Goal: Task Accomplishment & Management: Use online tool/utility

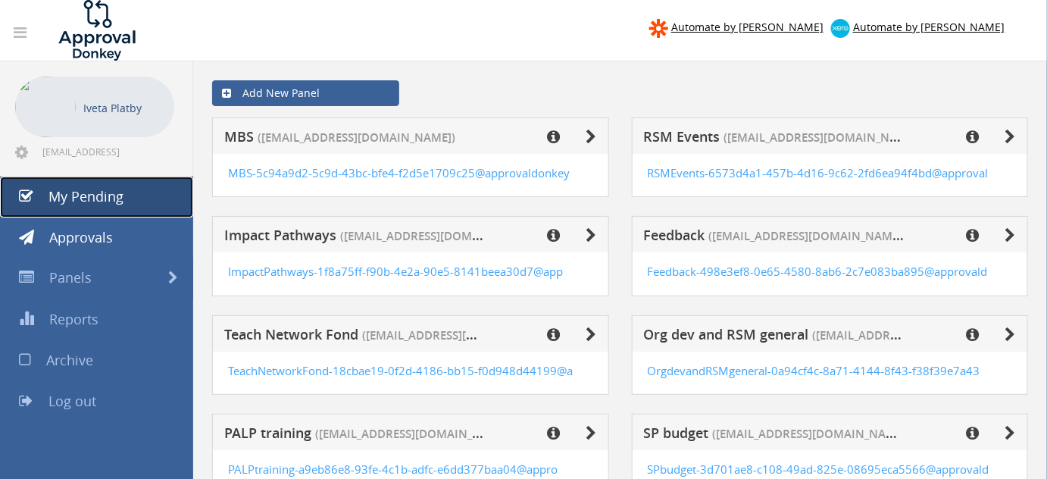
click at [101, 202] on span "My Pending" at bounding box center [85, 196] width 75 height 18
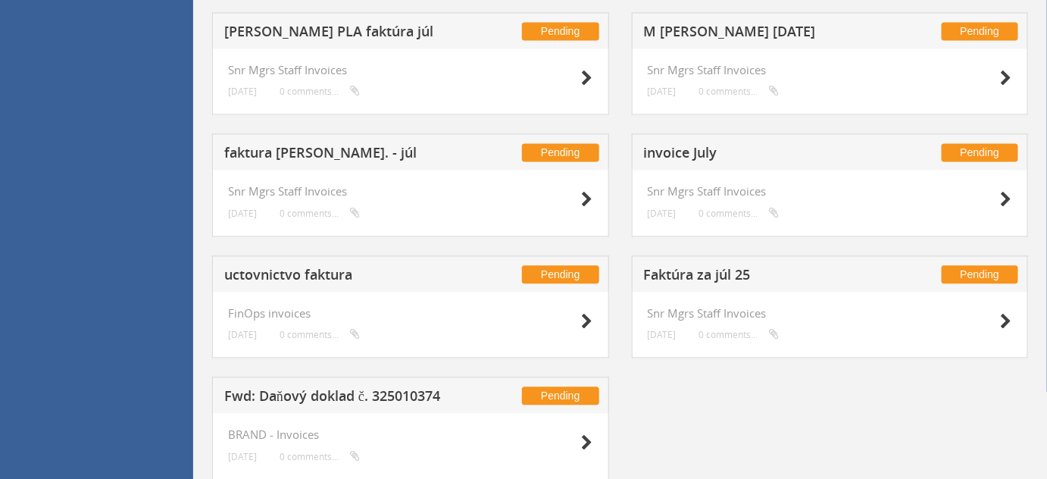
scroll to position [1003, 0]
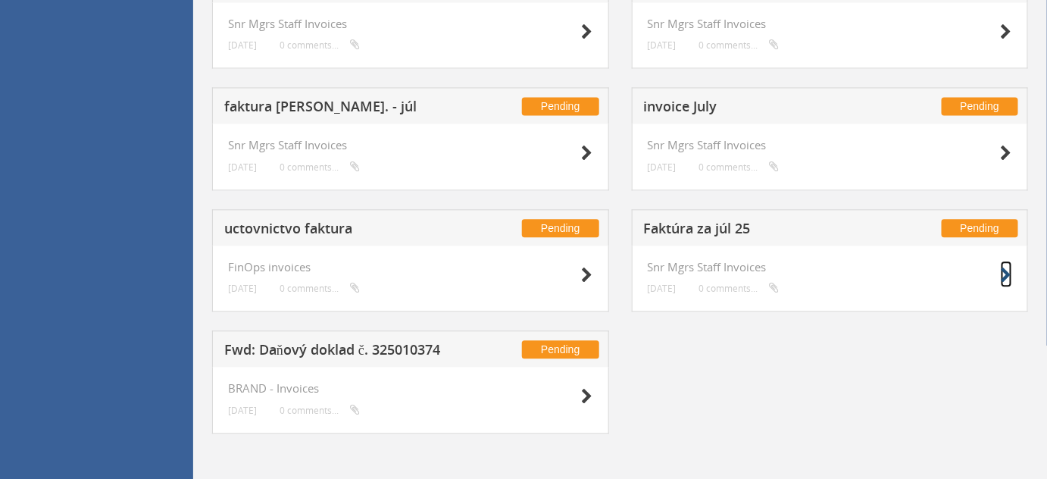
click at [1002, 270] on icon at bounding box center [1006, 276] width 11 height 16
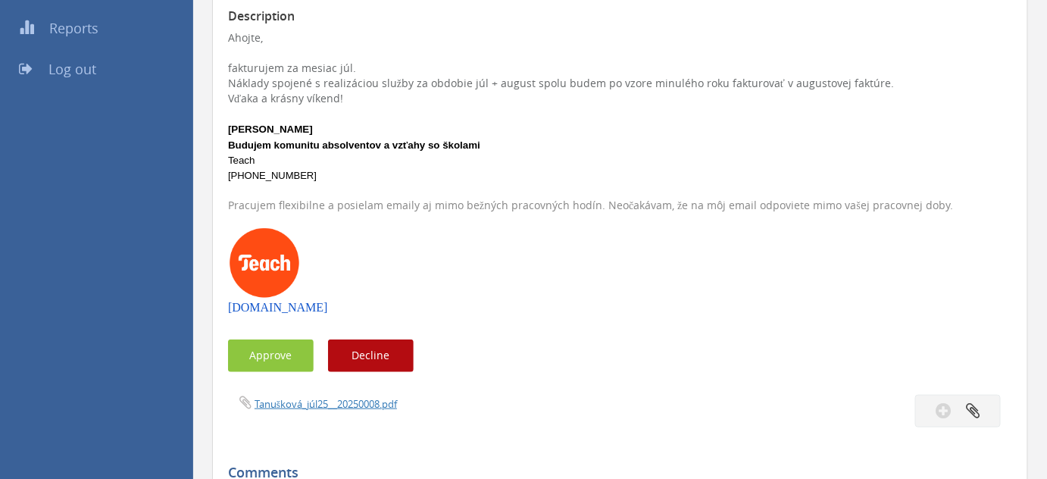
scroll to position [290, 0]
click at [271, 358] on button "Approve" at bounding box center [271, 356] width 86 height 33
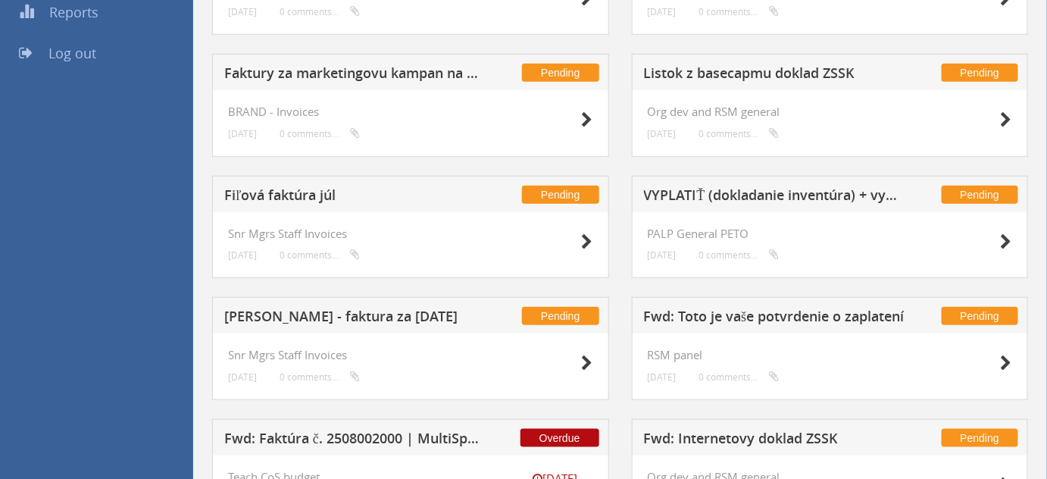
scroll to position [321, 0]
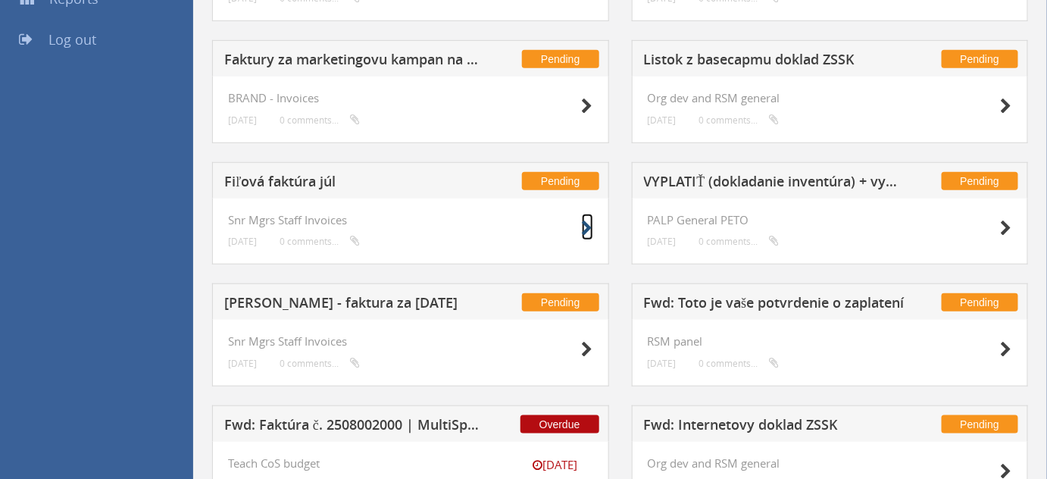
click at [587, 230] on icon at bounding box center [587, 229] width 11 height 16
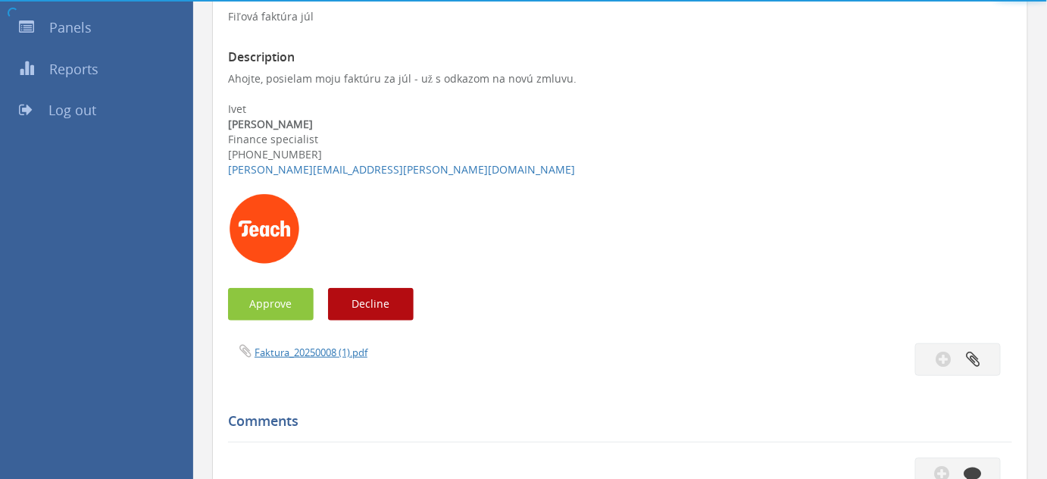
scroll to position [321, 0]
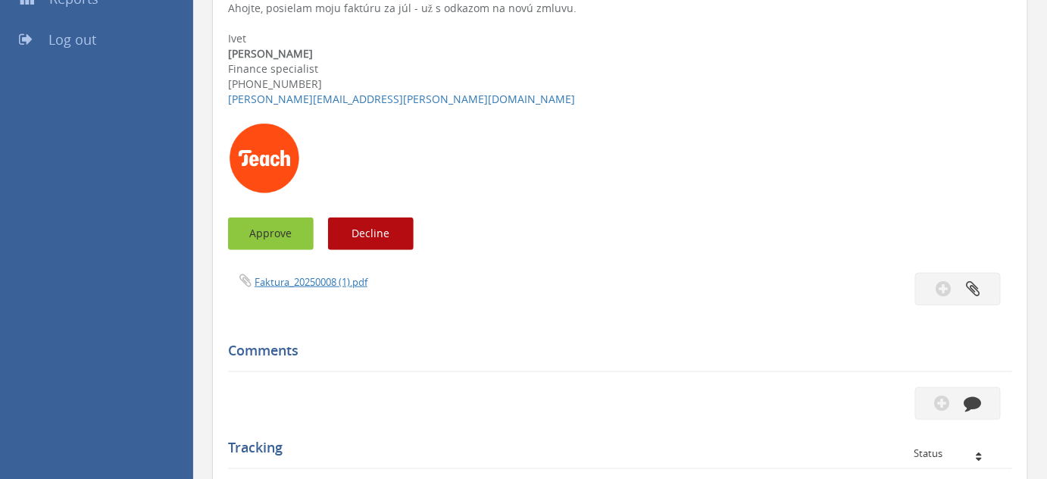
click at [283, 241] on button "Approve" at bounding box center [271, 233] width 86 height 33
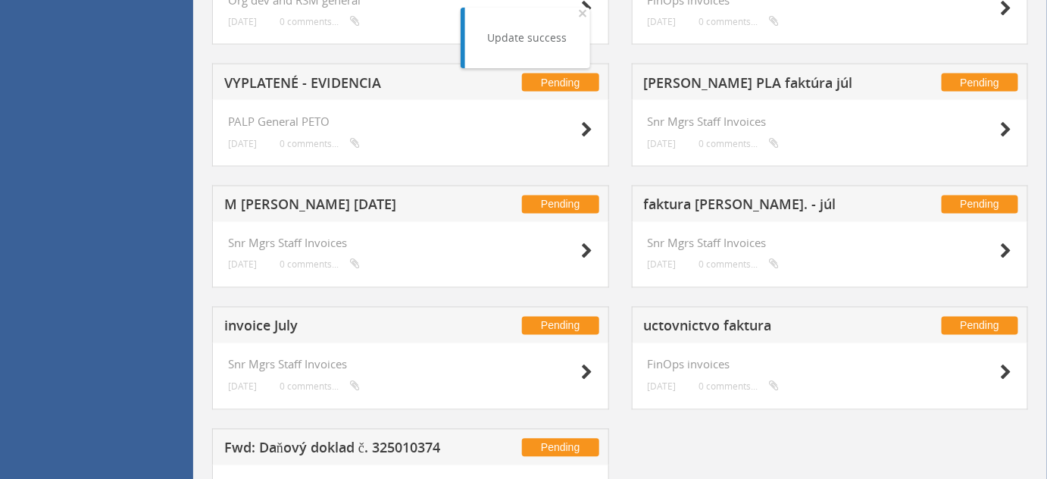
scroll to position [784, 0]
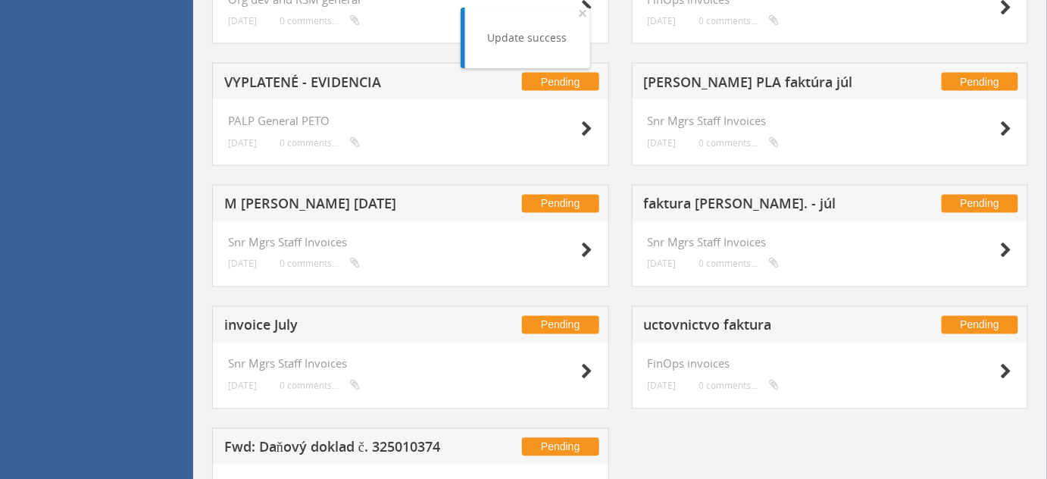
click at [1000, 130] on div at bounding box center [975, 127] width 76 height 27
click at [1003, 129] on icon at bounding box center [1006, 129] width 11 height 16
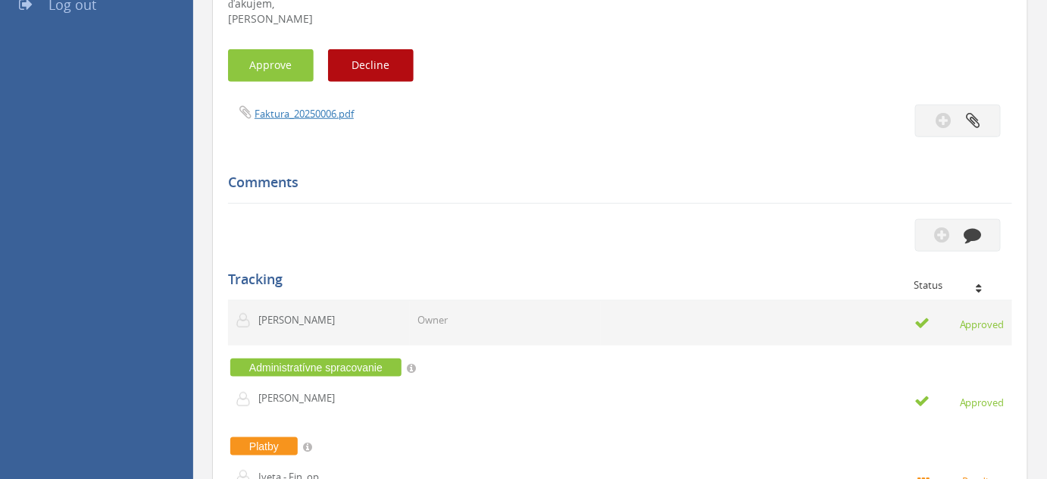
scroll to position [339, 0]
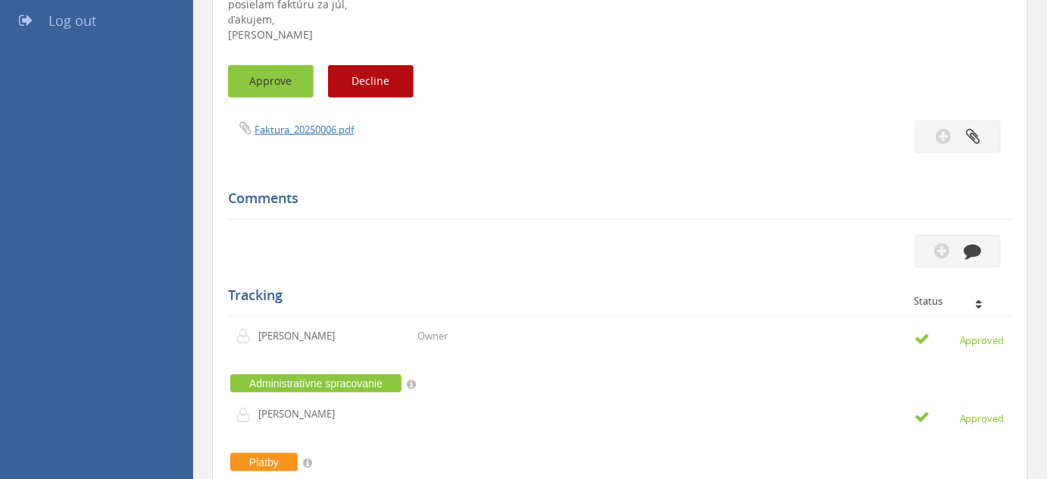
click at [291, 78] on button "Approve" at bounding box center [271, 81] width 86 height 33
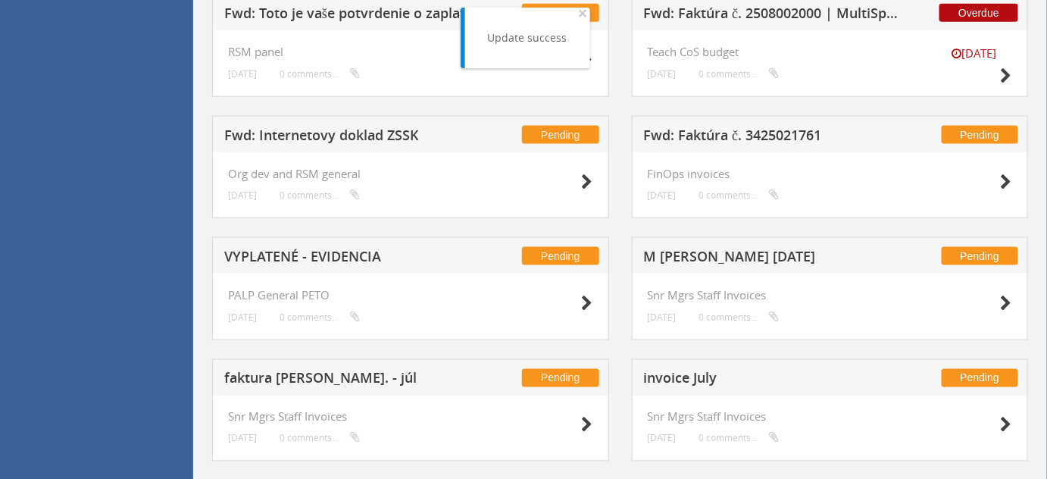
scroll to position [612, 0]
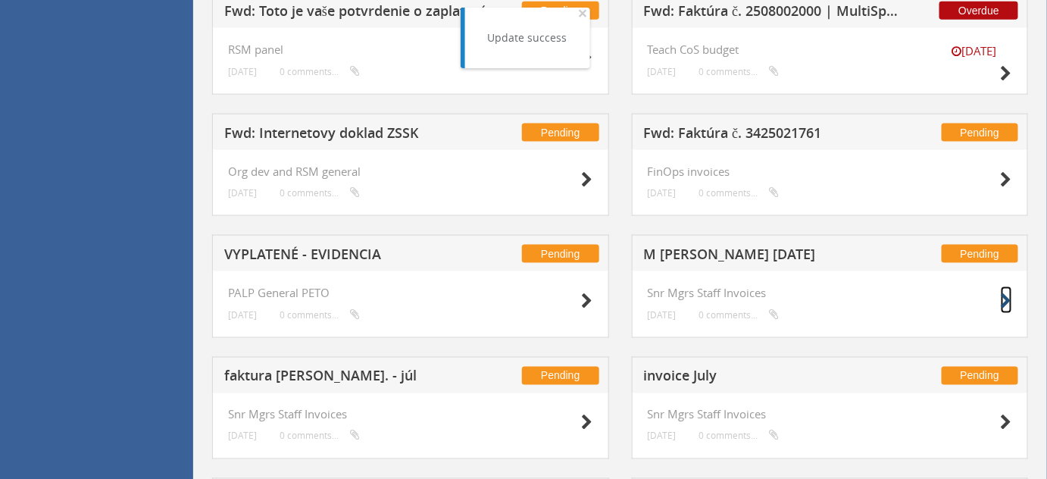
click at [1008, 300] on icon at bounding box center [1006, 301] width 11 height 16
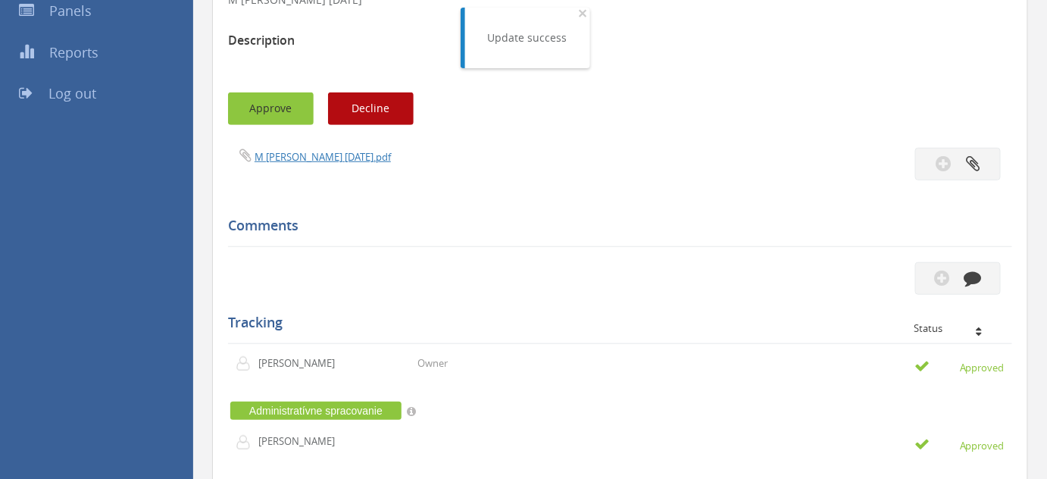
scroll to position [266, 0]
click at [279, 109] on button "Approve" at bounding box center [271, 109] width 86 height 33
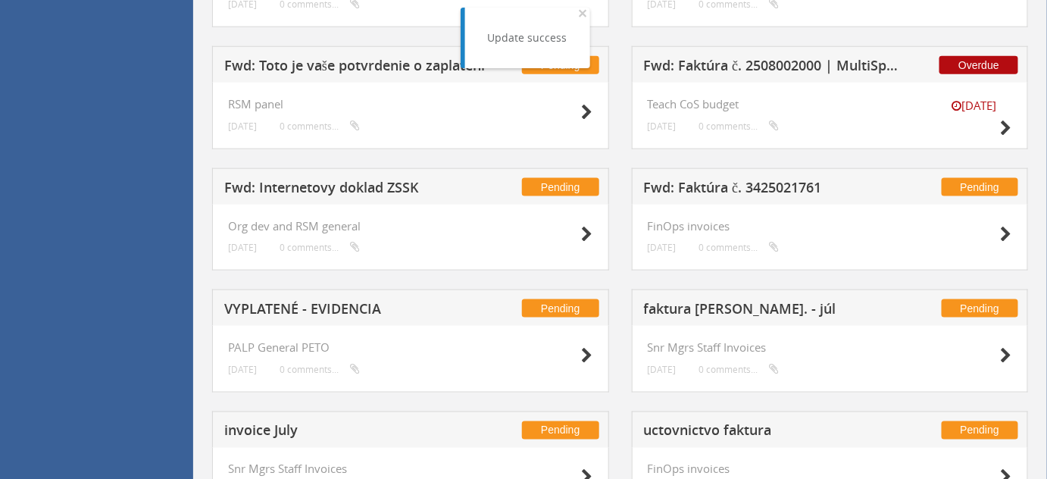
scroll to position [559, 0]
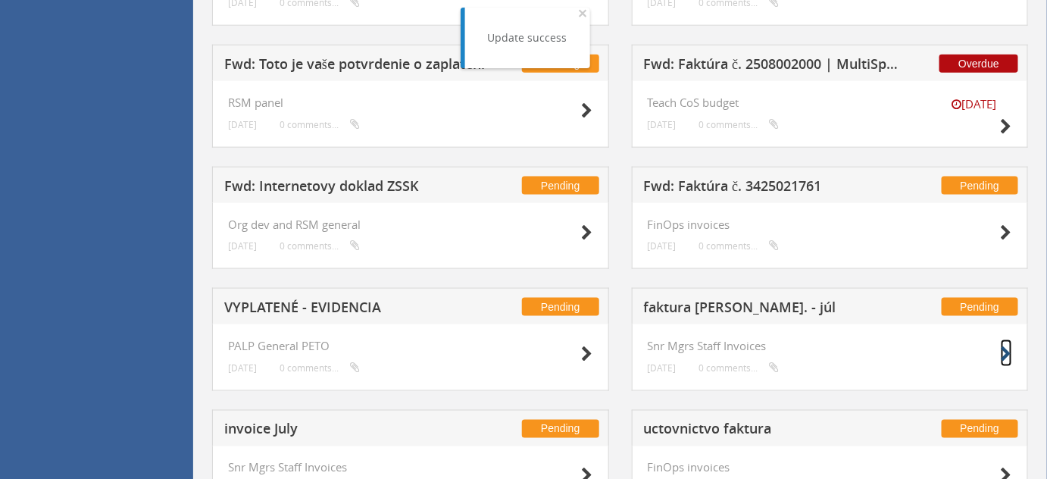
click at [1009, 355] on icon at bounding box center [1006, 354] width 11 height 16
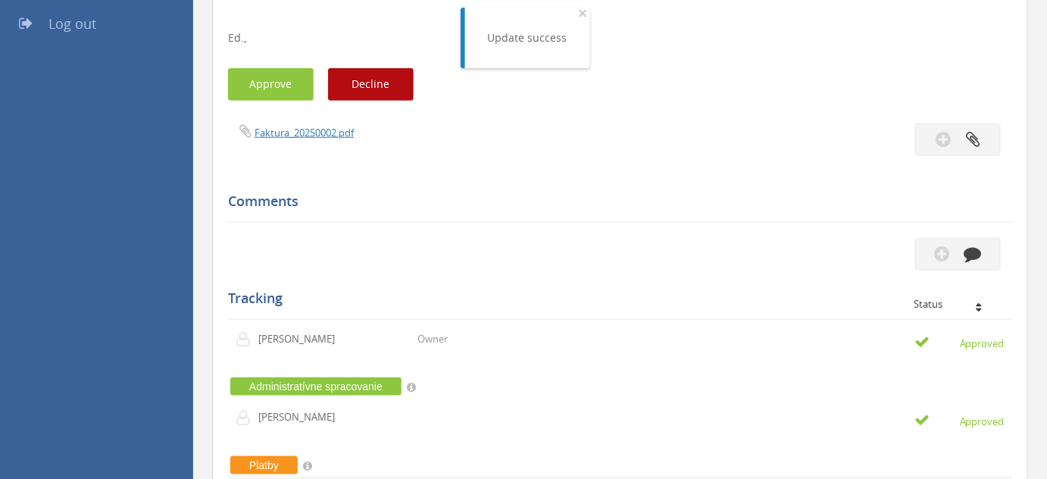
scroll to position [328, 0]
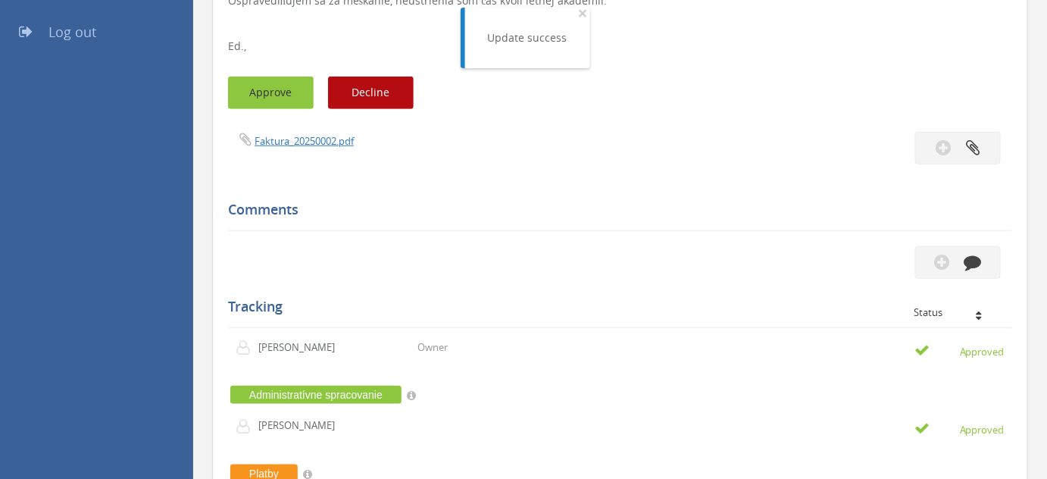
click at [301, 96] on button "Approve" at bounding box center [271, 93] width 86 height 33
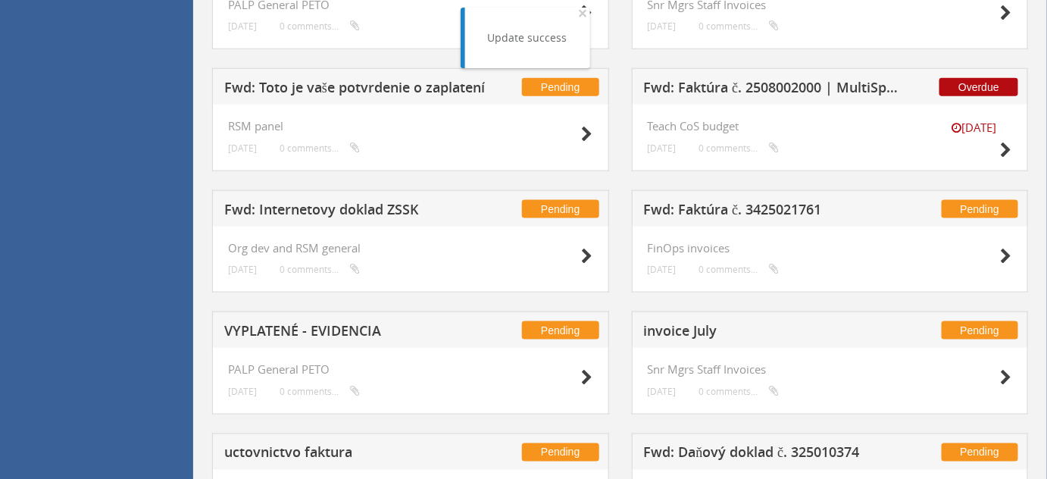
scroll to position [640, 0]
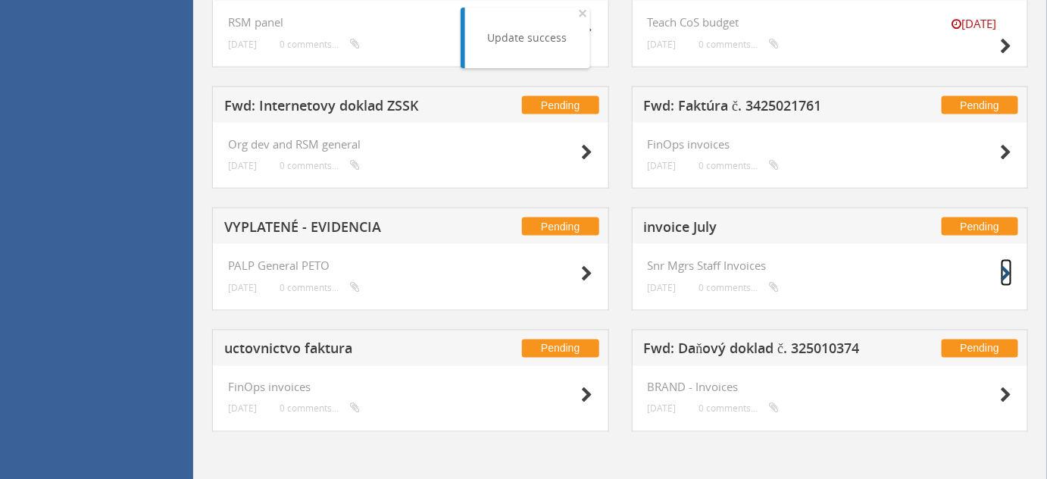
click at [1007, 270] on icon at bounding box center [1006, 274] width 11 height 16
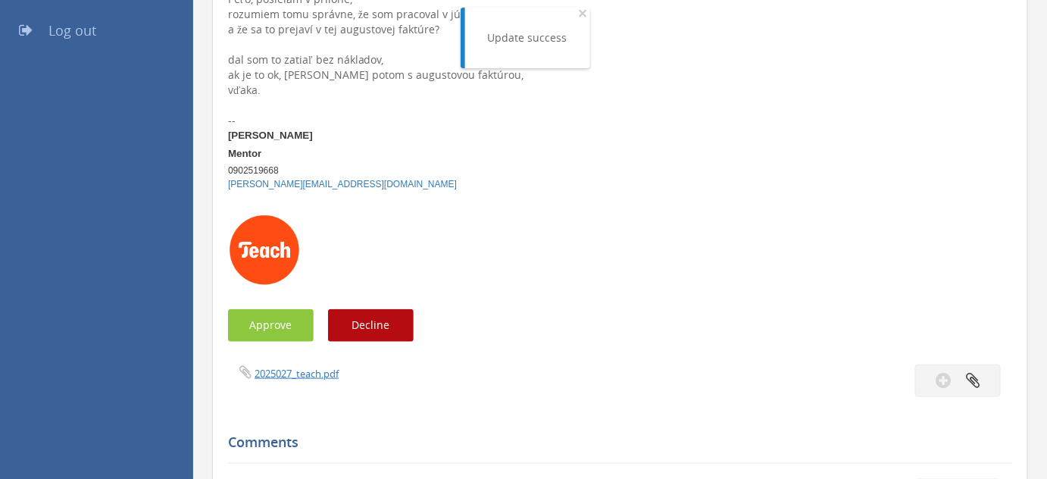
scroll to position [329, 0]
click at [262, 318] on button "Approve" at bounding box center [271, 326] width 86 height 33
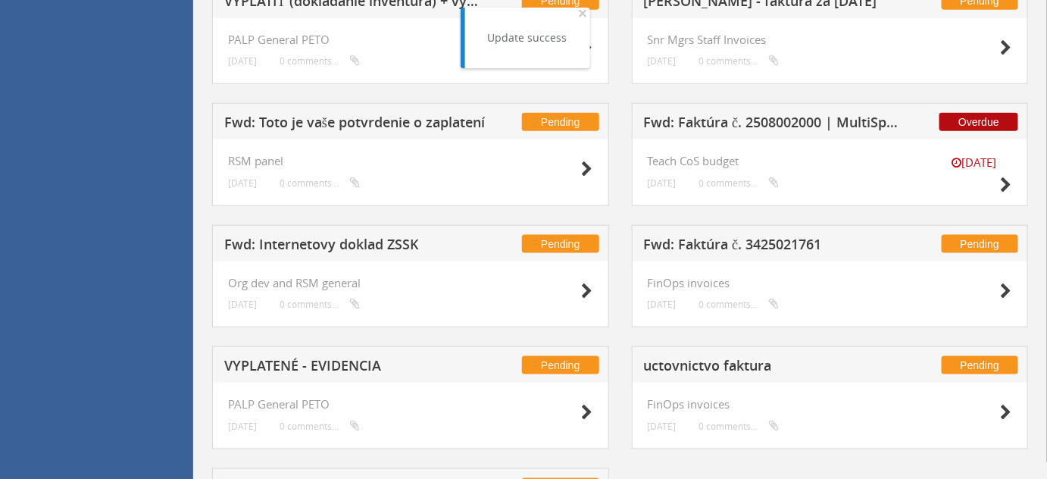
scroll to position [502, 0]
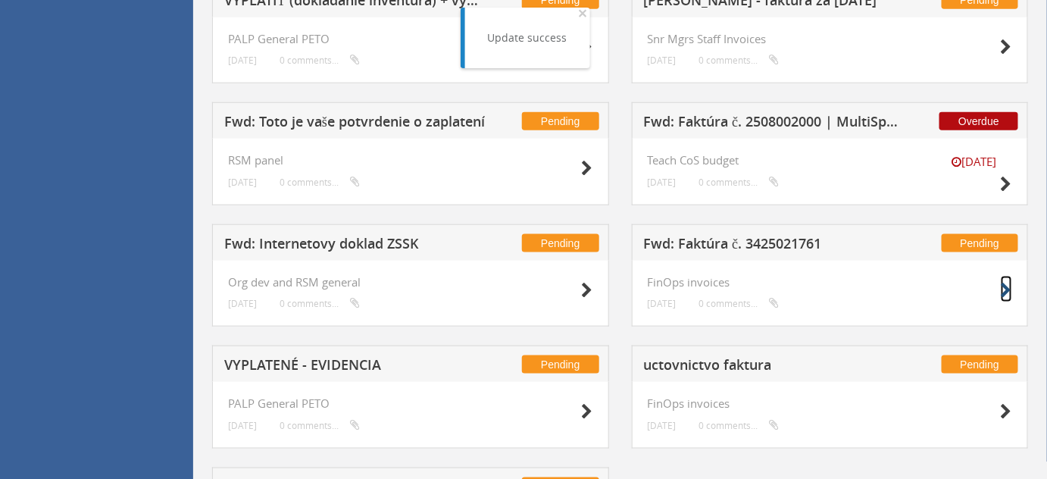
click at [1004, 289] on icon at bounding box center [1006, 291] width 11 height 16
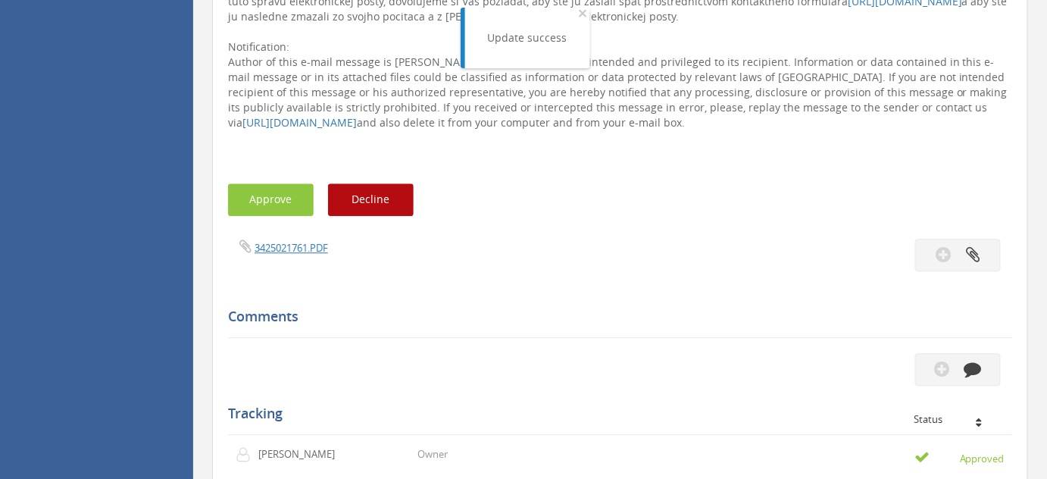
scroll to position [1174, 0]
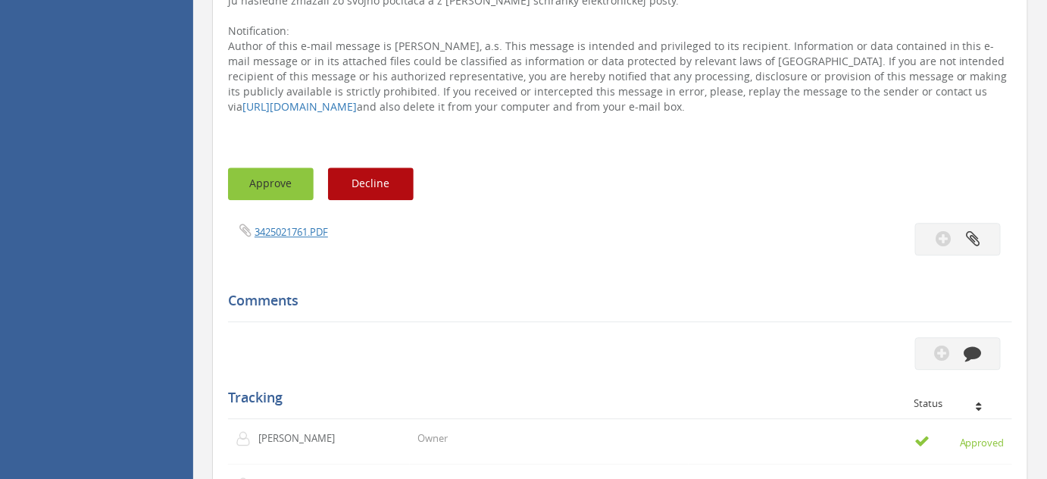
click at [283, 189] on button "Approve" at bounding box center [271, 183] width 86 height 33
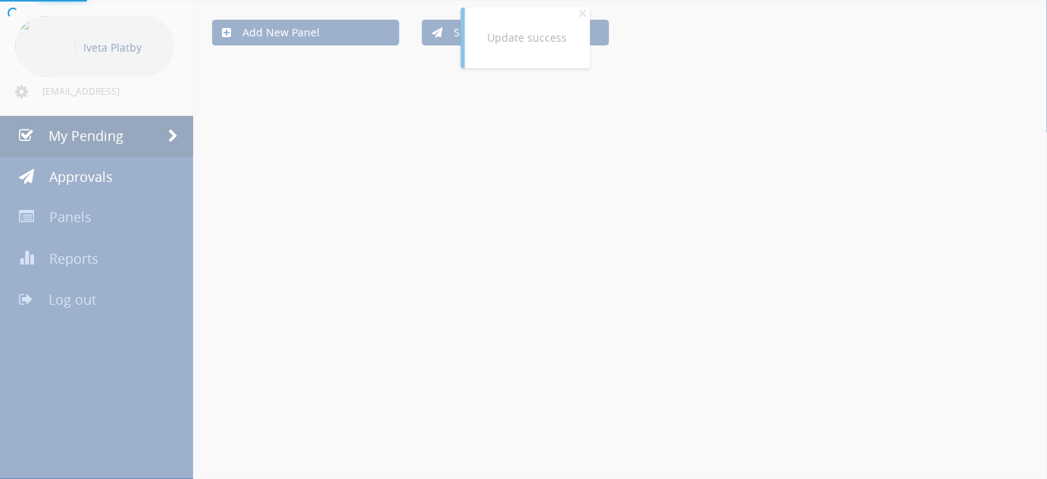
scroll to position [518, 0]
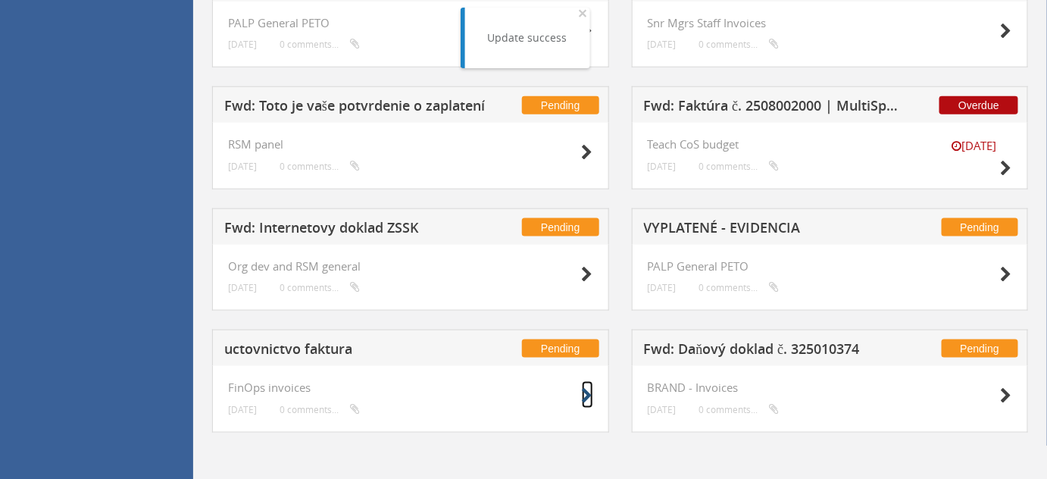
click at [590, 388] on icon at bounding box center [587, 396] width 11 height 16
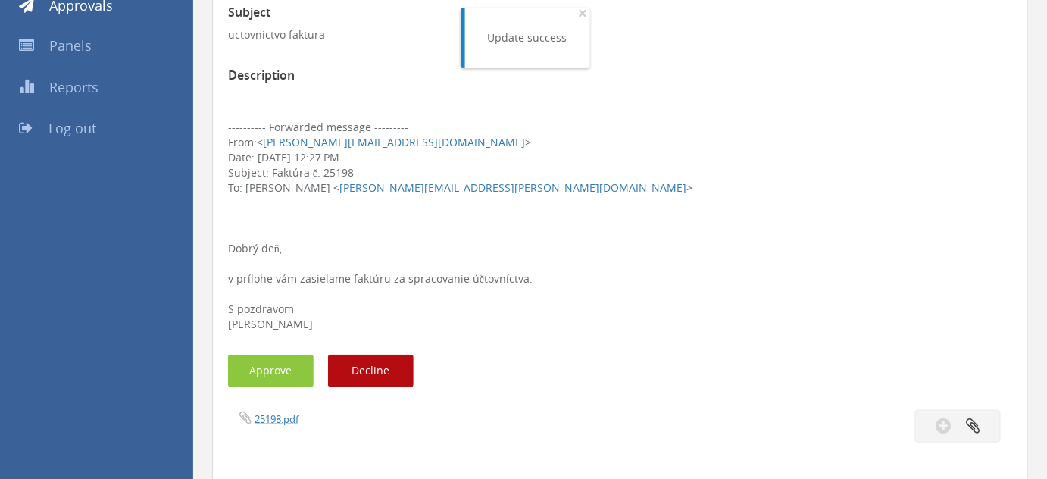
scroll to position [233, 0]
click at [284, 365] on button "Approve" at bounding box center [271, 369] width 86 height 33
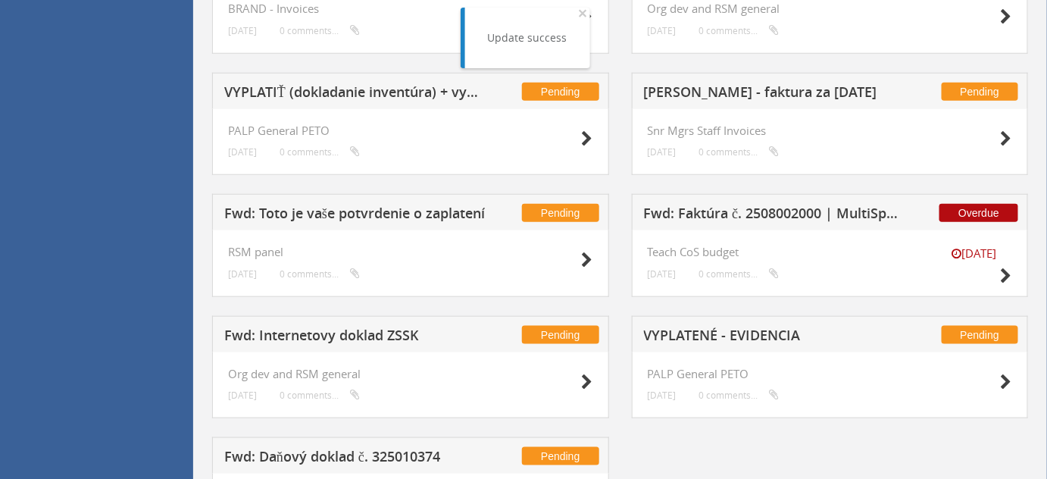
scroll to position [518, 0]
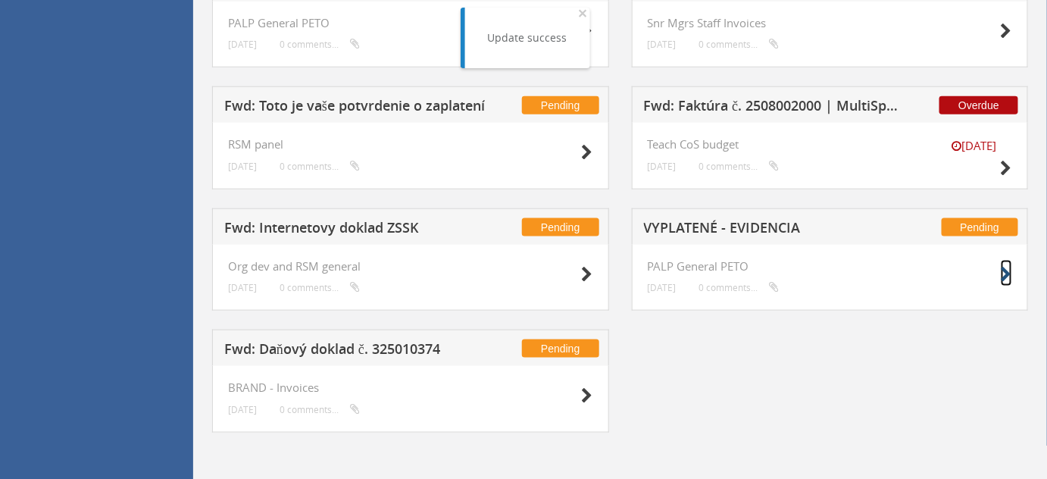
click at [1006, 272] on icon at bounding box center [1006, 275] width 11 height 16
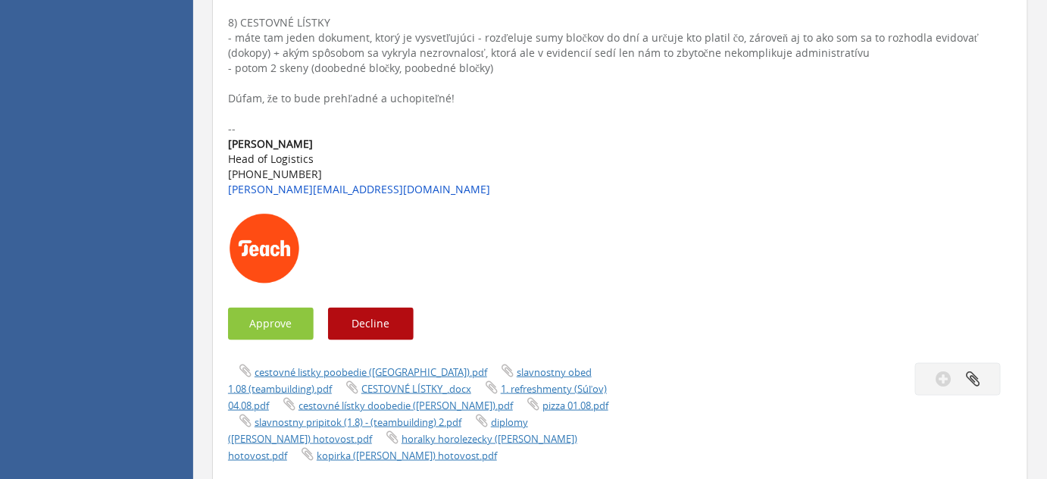
scroll to position [440, 0]
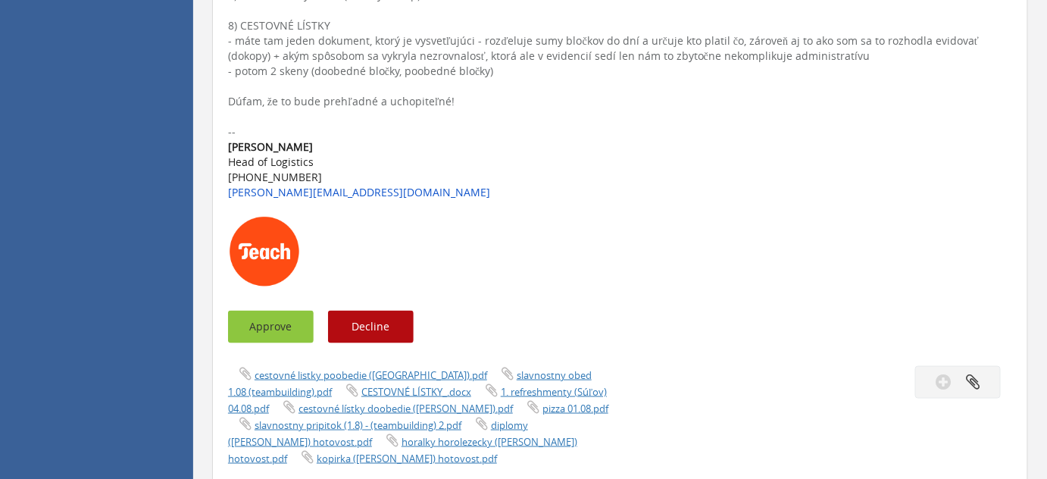
click at [277, 329] on button "Approve" at bounding box center [271, 327] width 86 height 33
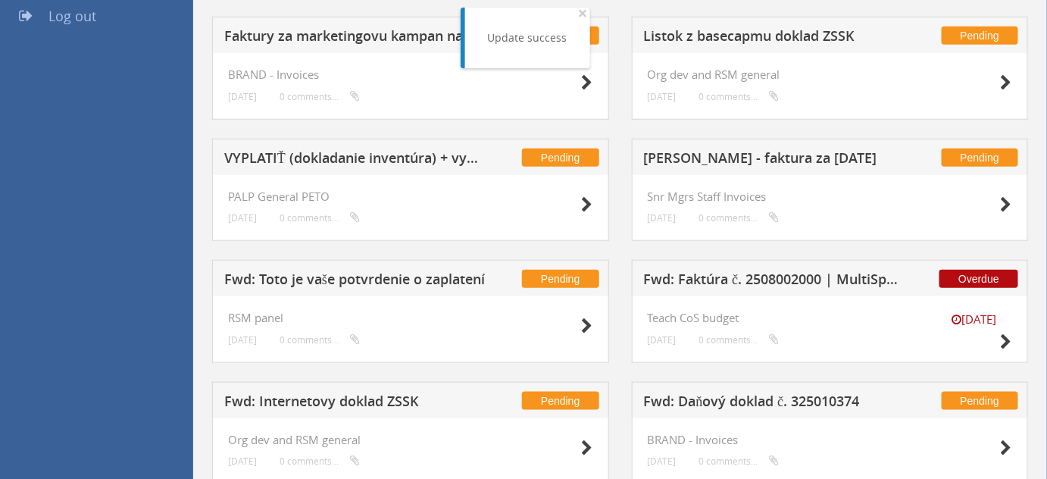
scroll to position [339, 0]
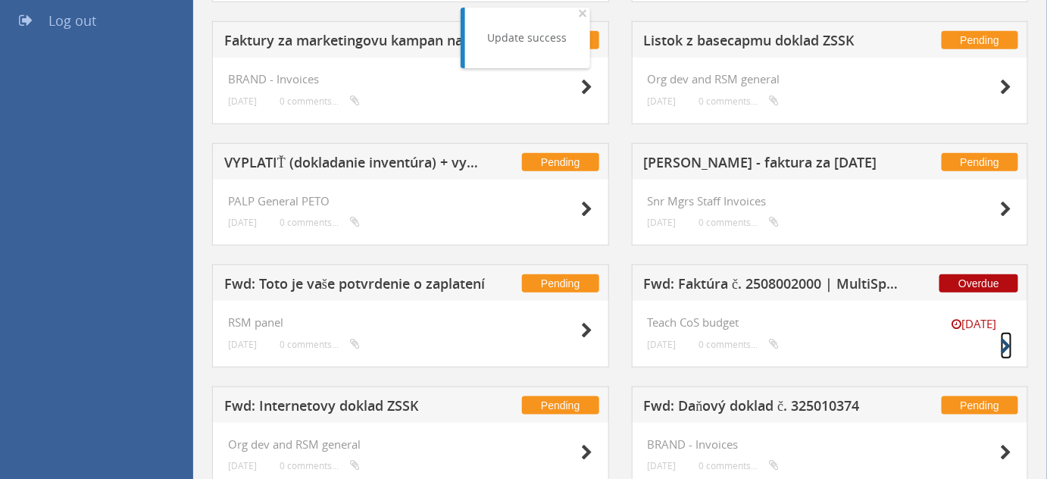
click at [1009, 343] on icon at bounding box center [1006, 347] width 11 height 16
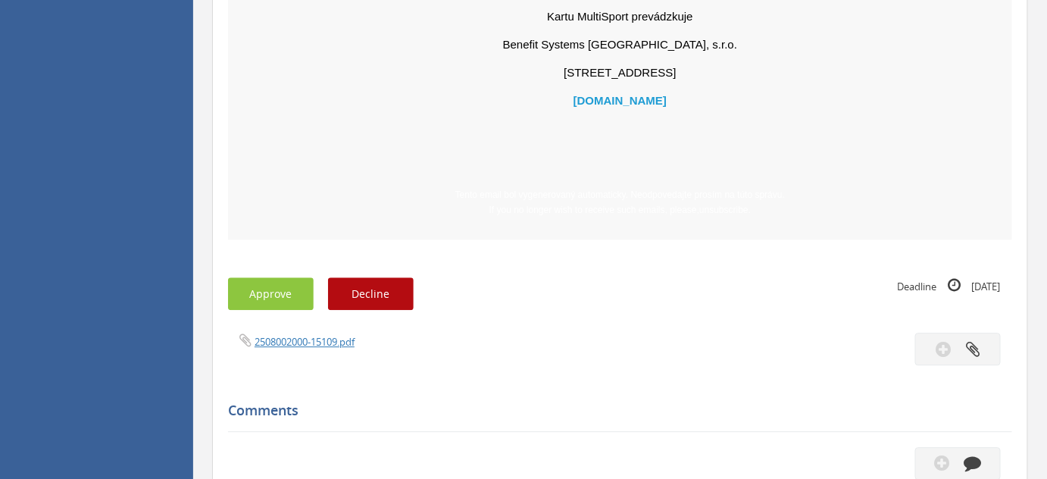
scroll to position [1150, 0]
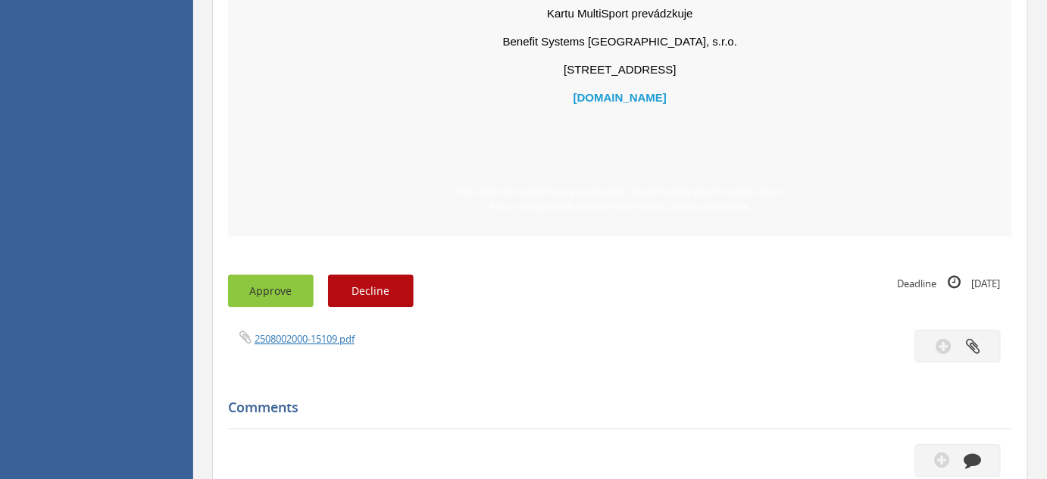
click at [268, 286] on button "Approve" at bounding box center [271, 290] width 86 height 33
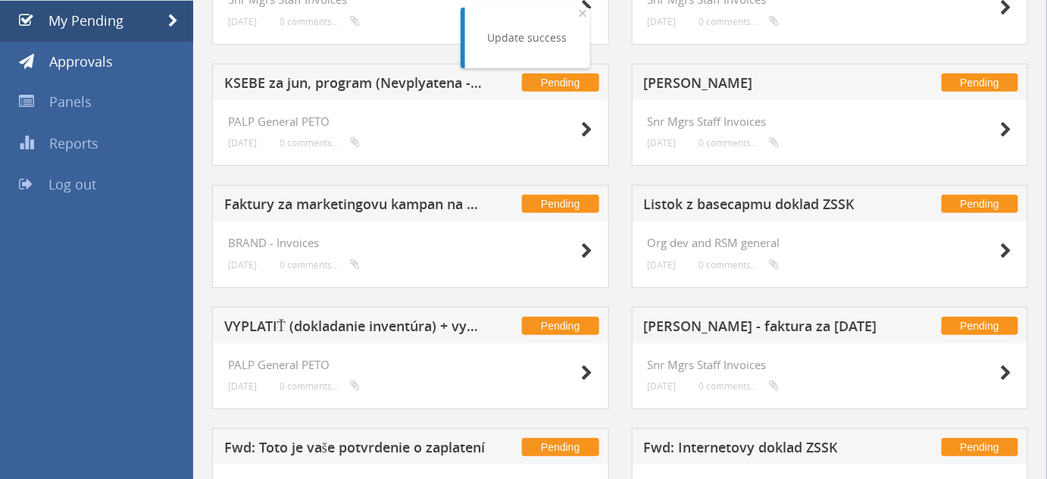
scroll to position [170, 0]
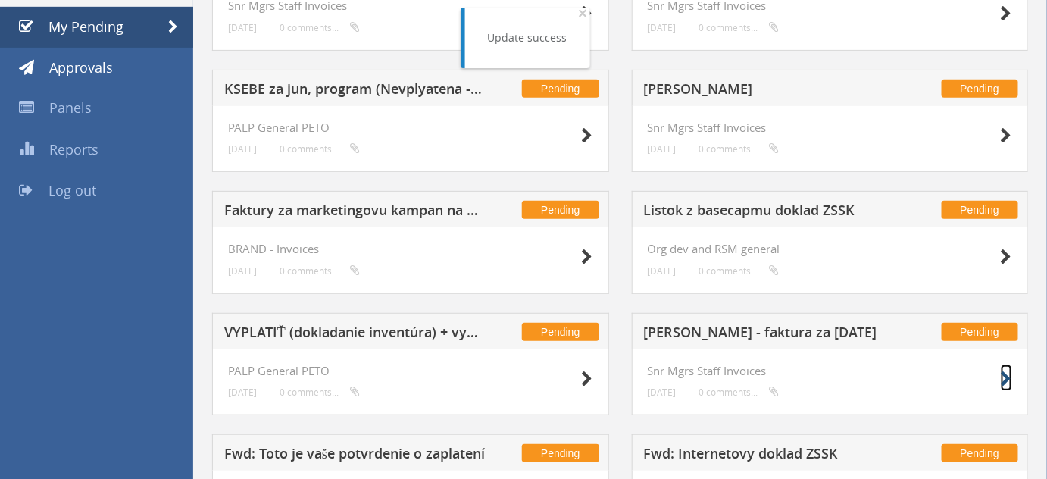
click at [1006, 371] on icon at bounding box center [1006, 379] width 11 height 16
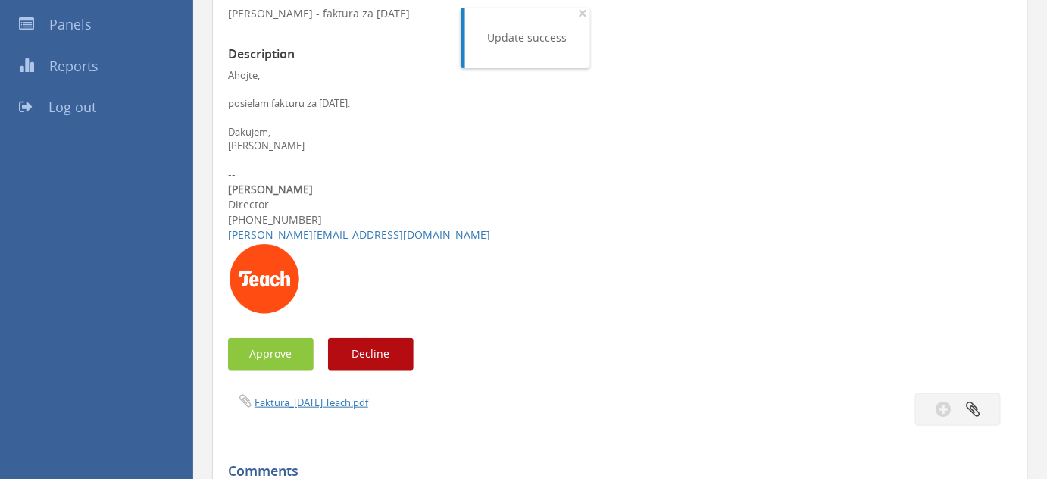
scroll to position [254, 0]
click at [277, 355] on button "Approve" at bounding box center [271, 353] width 86 height 33
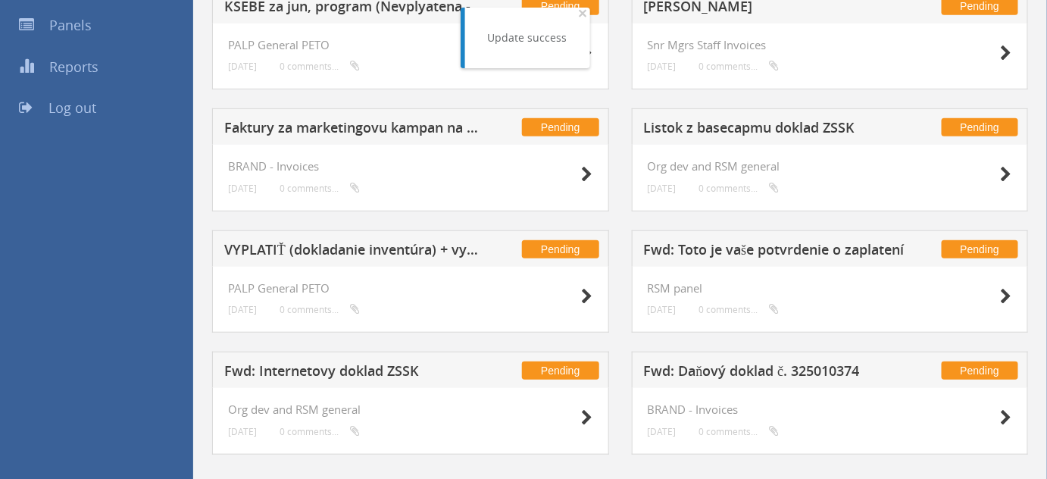
scroll to position [275, 0]
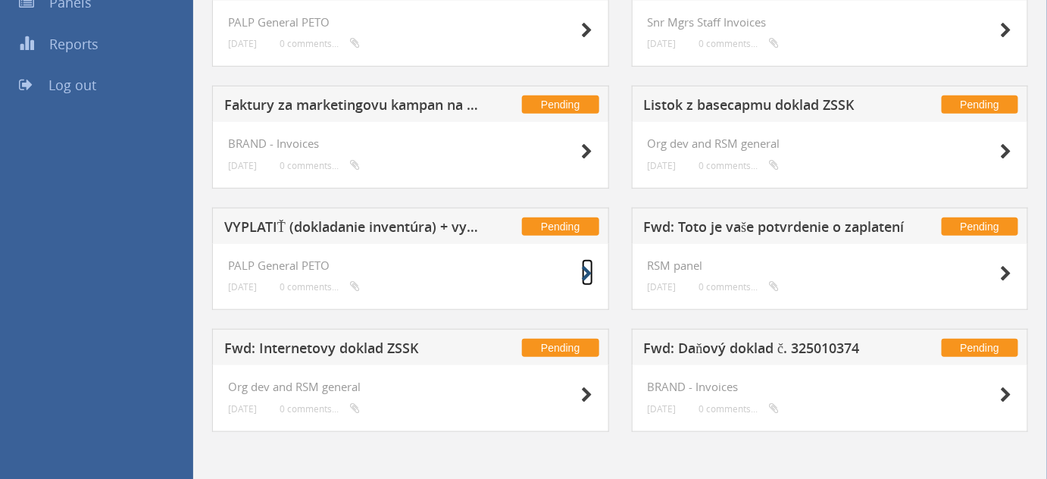
click at [586, 275] on icon at bounding box center [587, 274] width 11 height 16
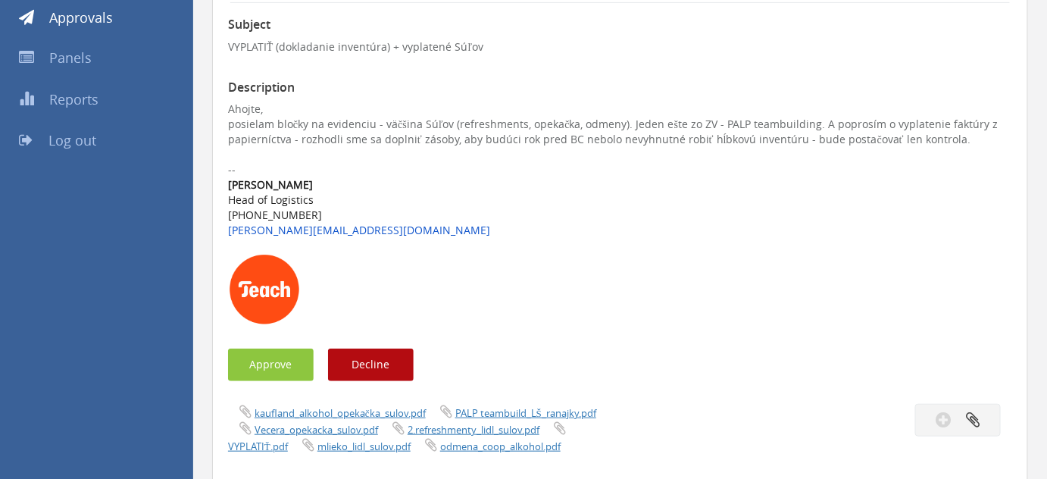
scroll to position [236, 0]
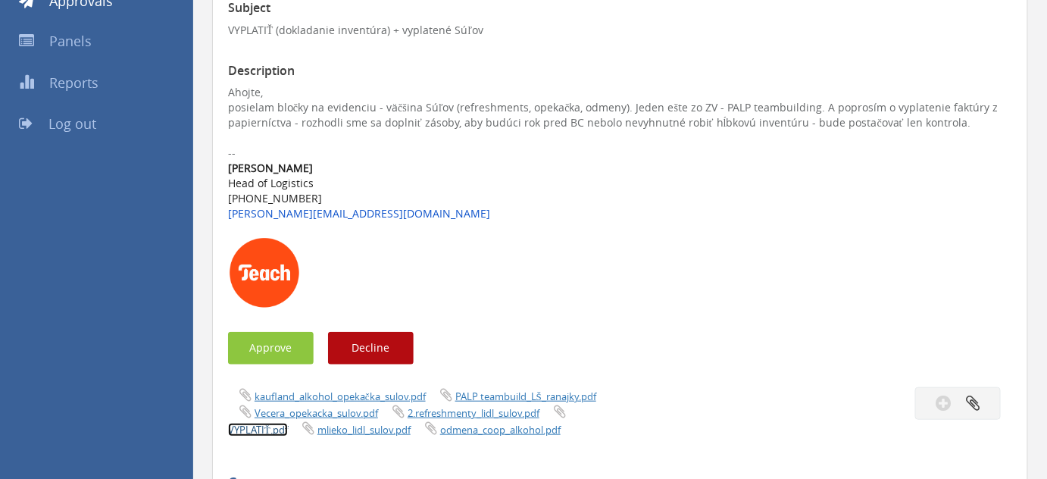
click at [258, 433] on link "VYPLATIŤ.pdf" at bounding box center [258, 430] width 60 height 14
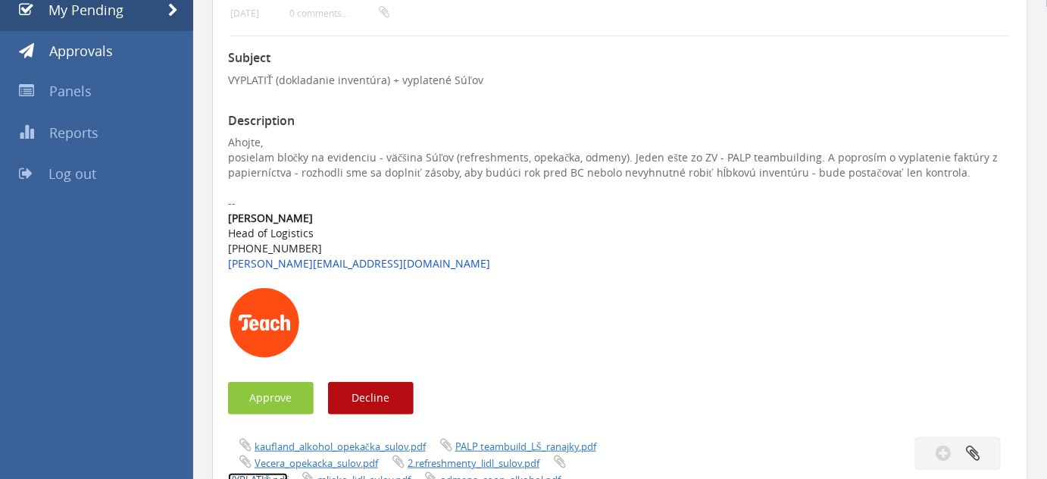
scroll to position [198, 0]
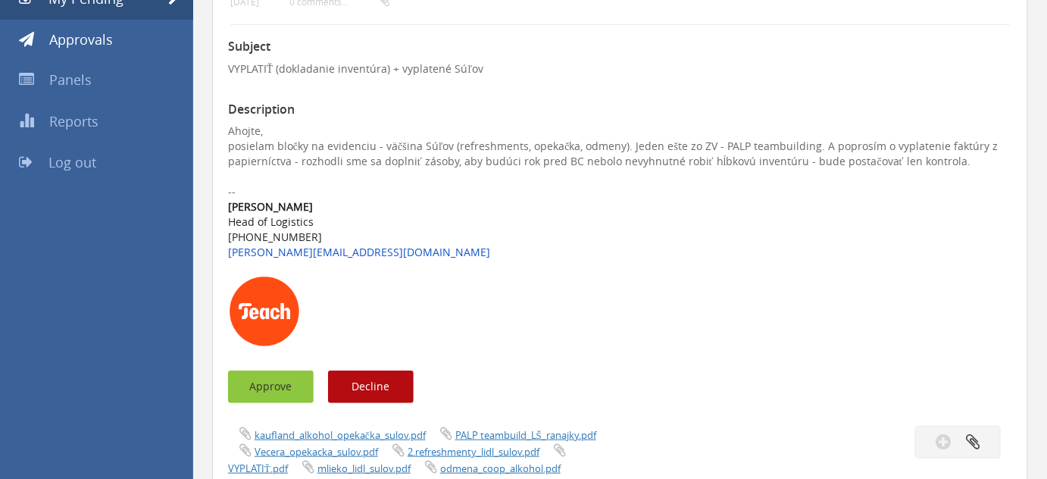
click at [297, 383] on button "Approve" at bounding box center [271, 387] width 86 height 33
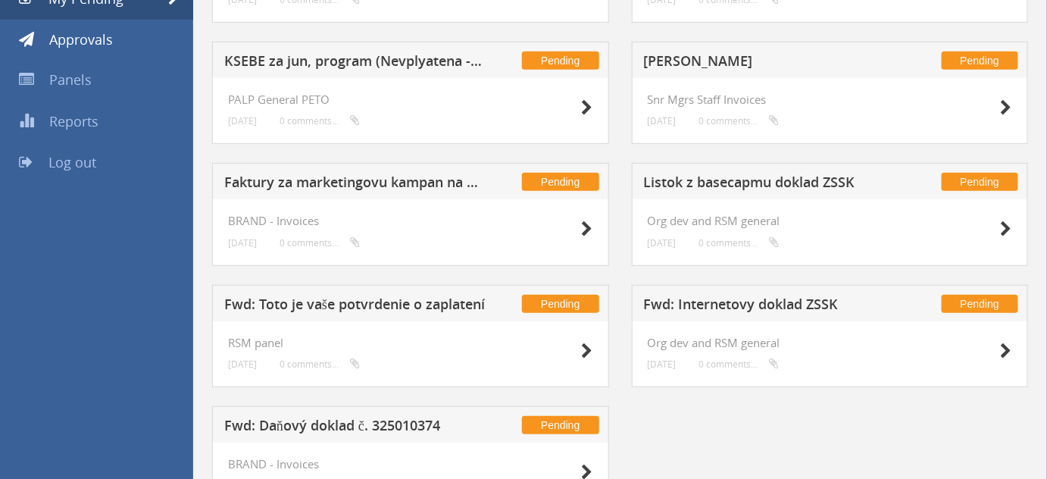
scroll to position [275, 0]
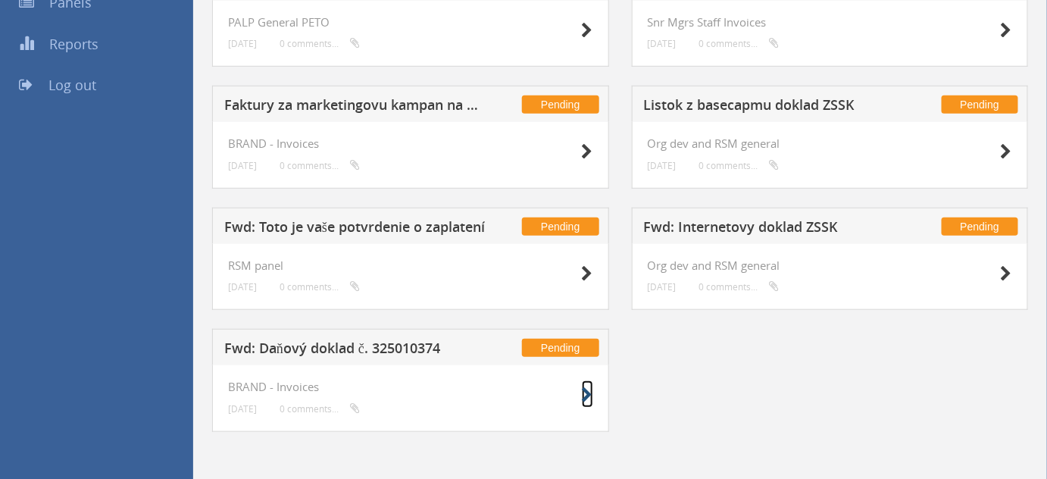
click at [584, 390] on icon at bounding box center [587, 395] width 11 height 16
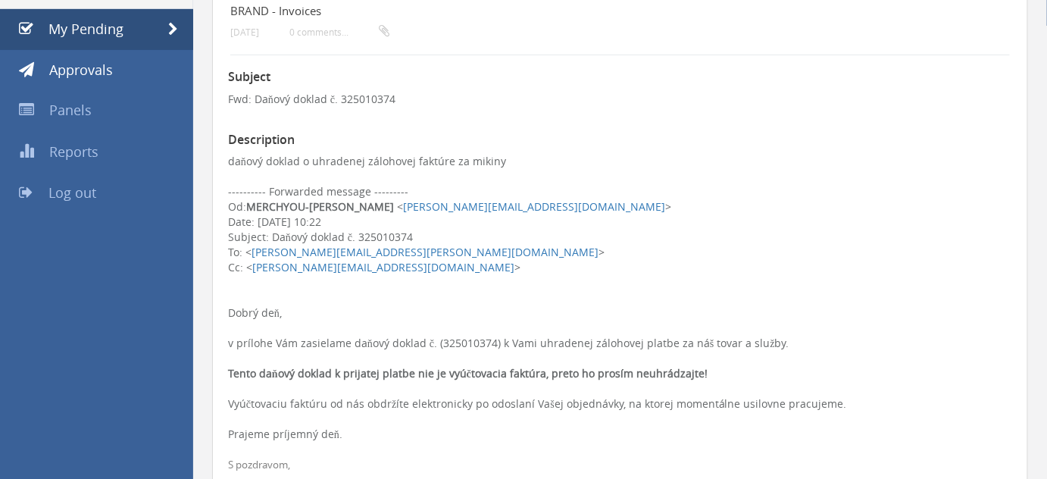
scroll to position [164, 0]
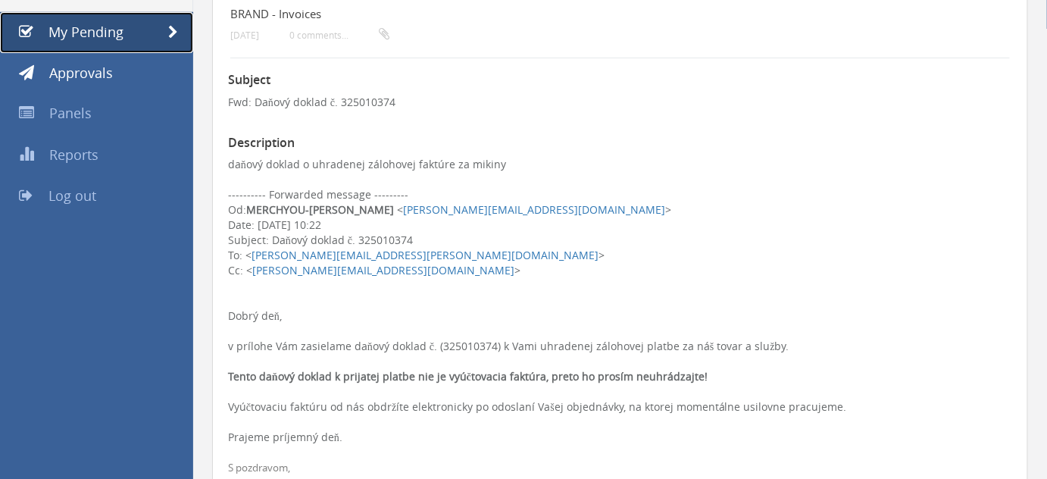
click at [125, 30] on link "My Pending" at bounding box center [96, 32] width 193 height 41
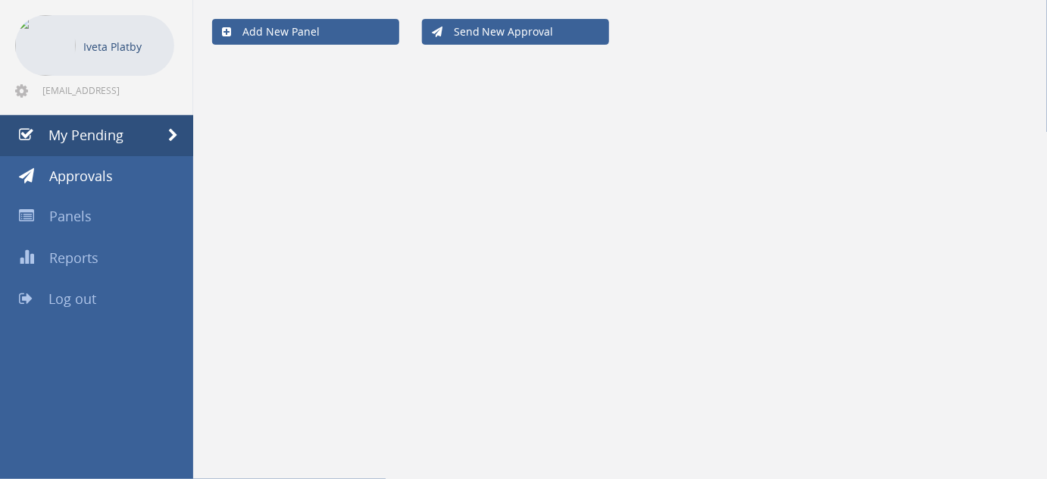
scroll to position [61, 0]
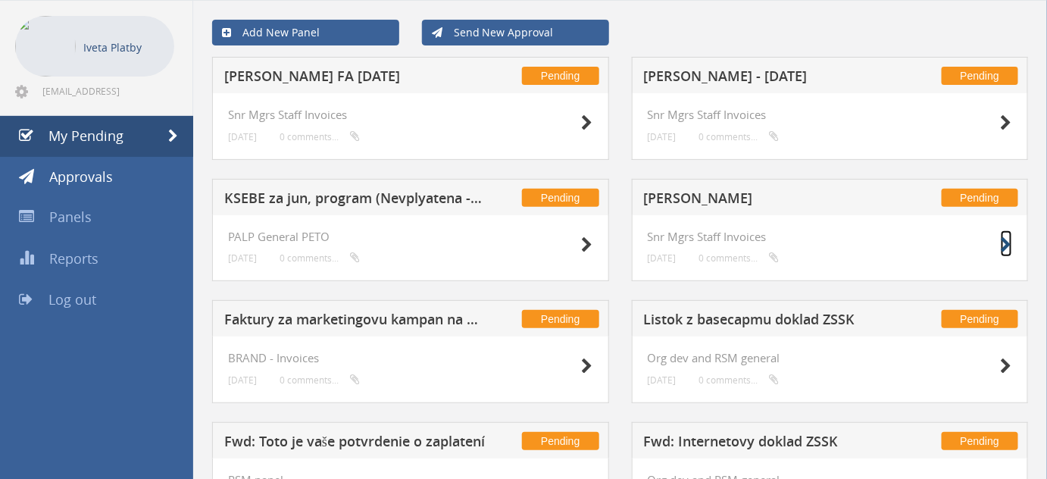
click at [1004, 247] on icon at bounding box center [1006, 245] width 11 height 16
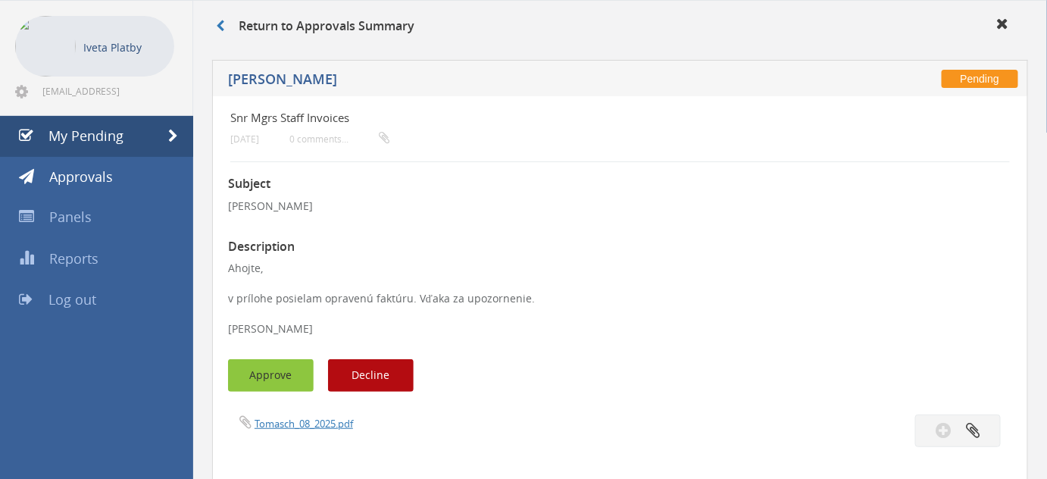
click at [285, 369] on button "Approve" at bounding box center [271, 375] width 86 height 33
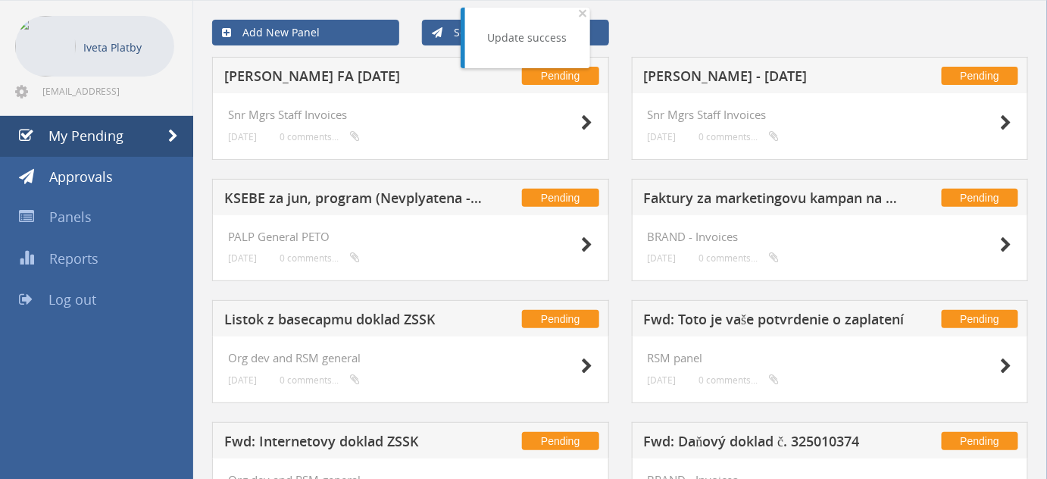
click at [788, 108] on h4 "Snr Mgrs Staff Invoices" at bounding box center [830, 114] width 365 height 13
click at [723, 117] on h4 "Snr Mgrs Staff Invoices" at bounding box center [830, 114] width 365 height 13
click at [1001, 119] on icon at bounding box center [1006, 123] width 11 height 16
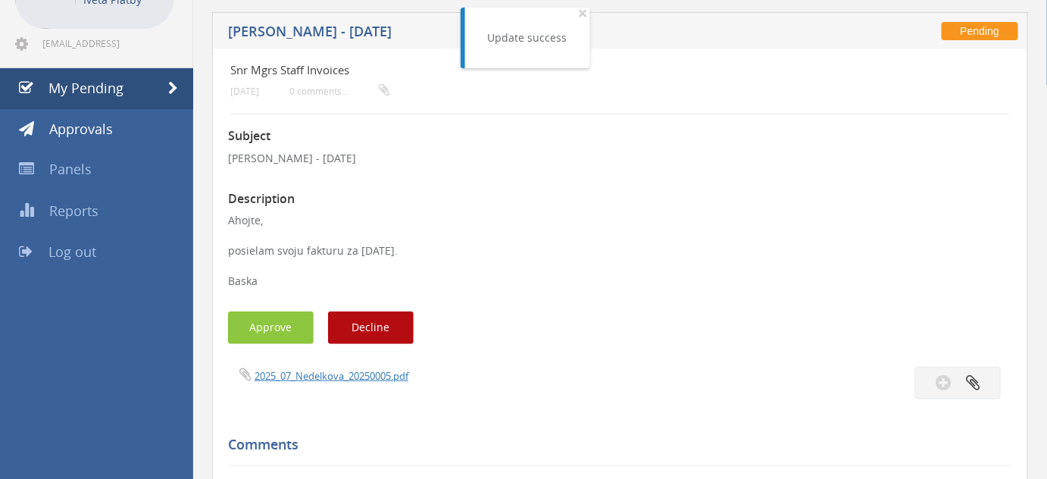
scroll to position [121, 0]
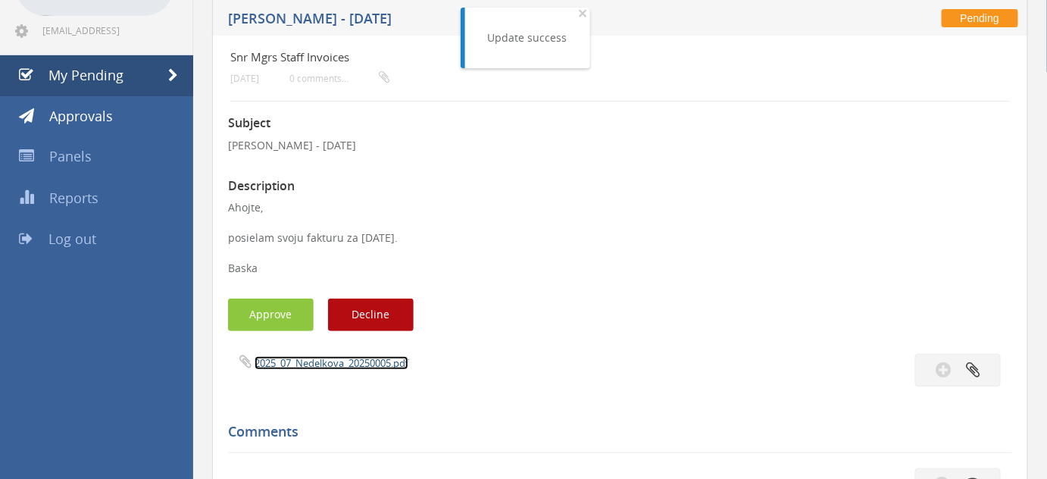
click at [353, 361] on link "2025_07_Nedelkova_20250005.pdf" at bounding box center [332, 363] width 154 height 14
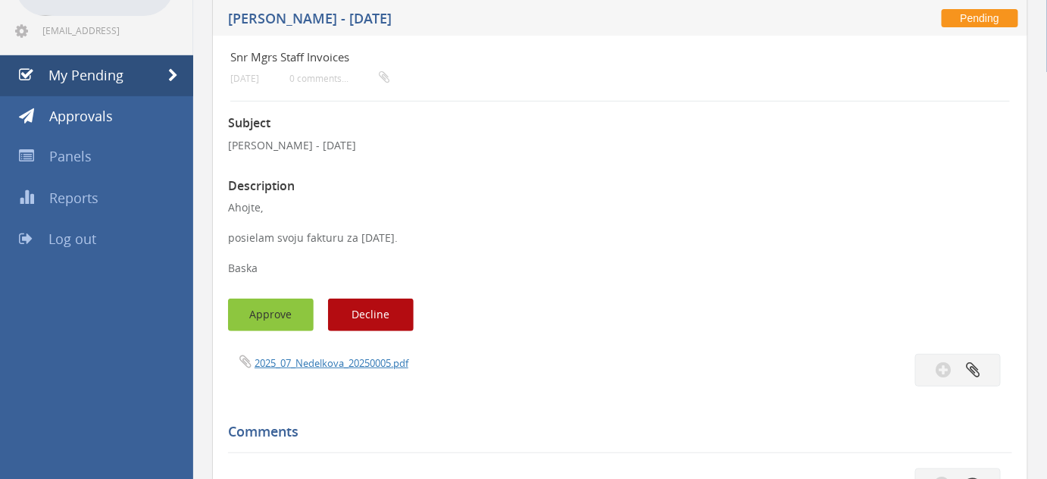
click at [278, 312] on button "Approve" at bounding box center [271, 315] width 86 height 33
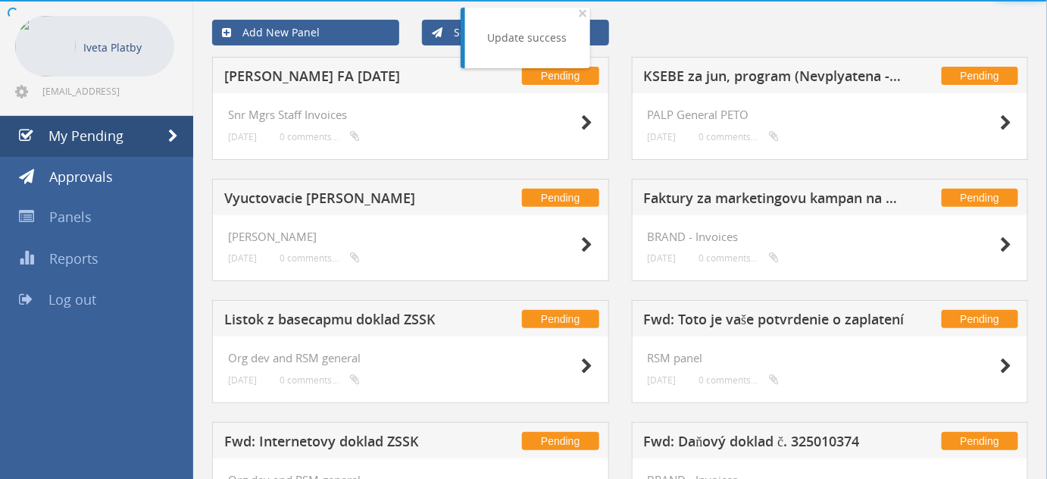
scroll to position [121, 0]
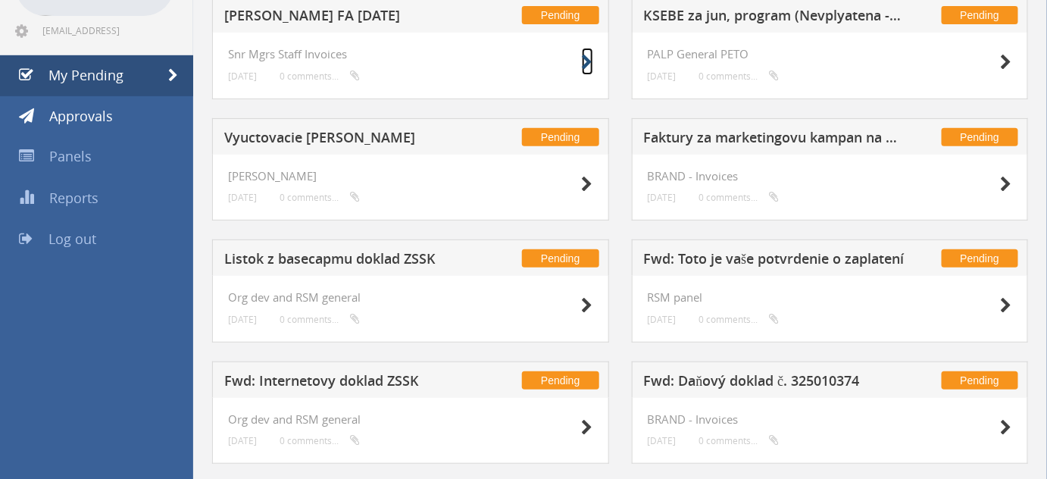
click at [586, 64] on icon at bounding box center [587, 63] width 11 height 16
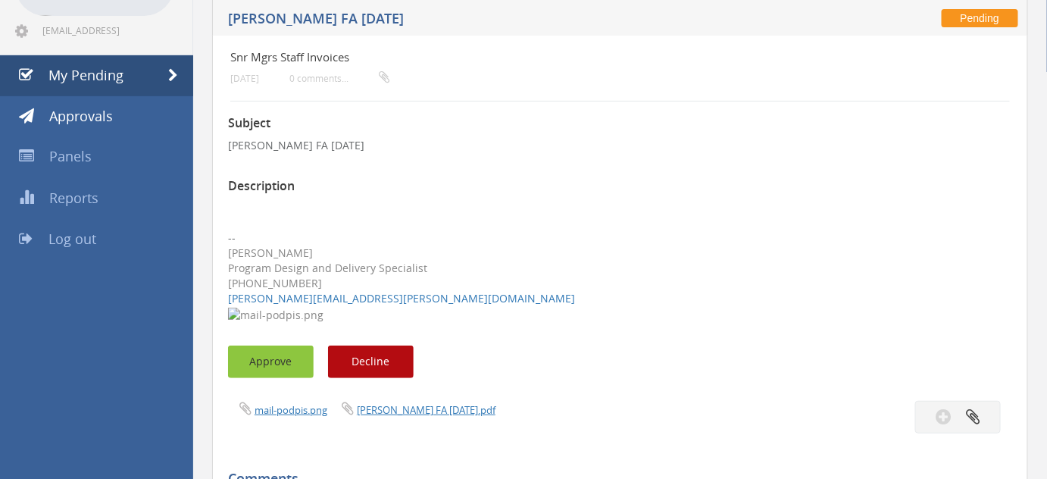
click at [271, 352] on button "Approve" at bounding box center [271, 362] width 86 height 33
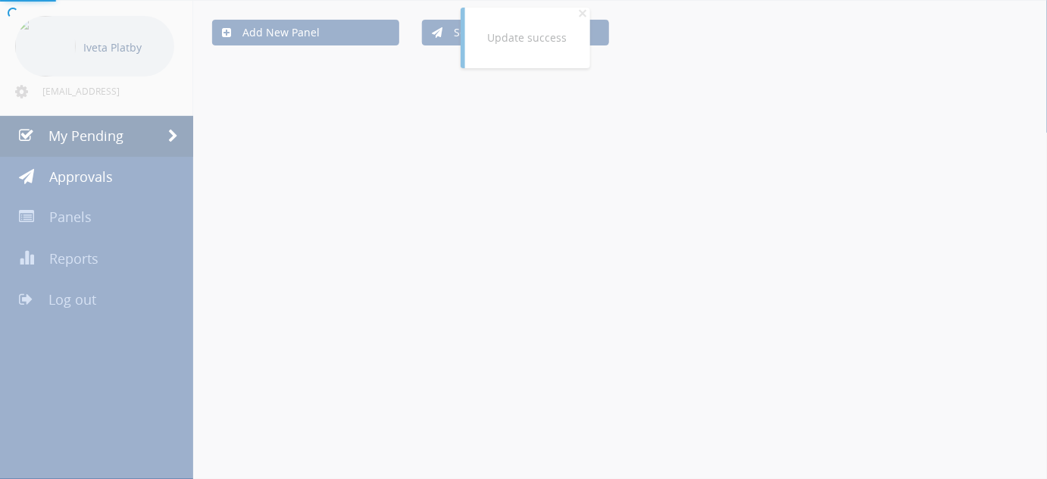
scroll to position [121, 0]
